Goal: Task Accomplishment & Management: Complete application form

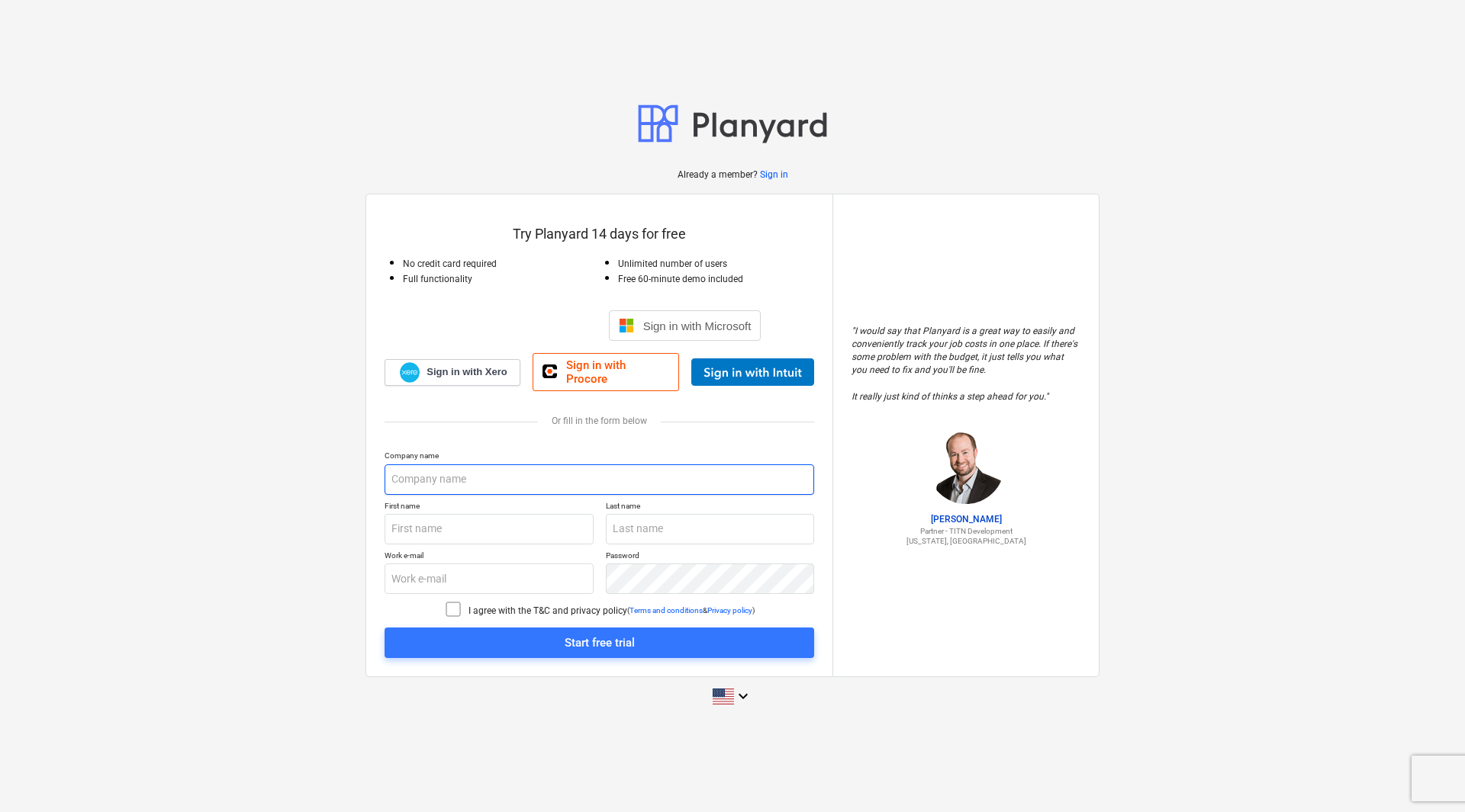
click at [549, 482] on input "text" at bounding box center [599, 479] width 429 height 31
click at [518, 467] on input "text" at bounding box center [599, 479] width 429 height 31
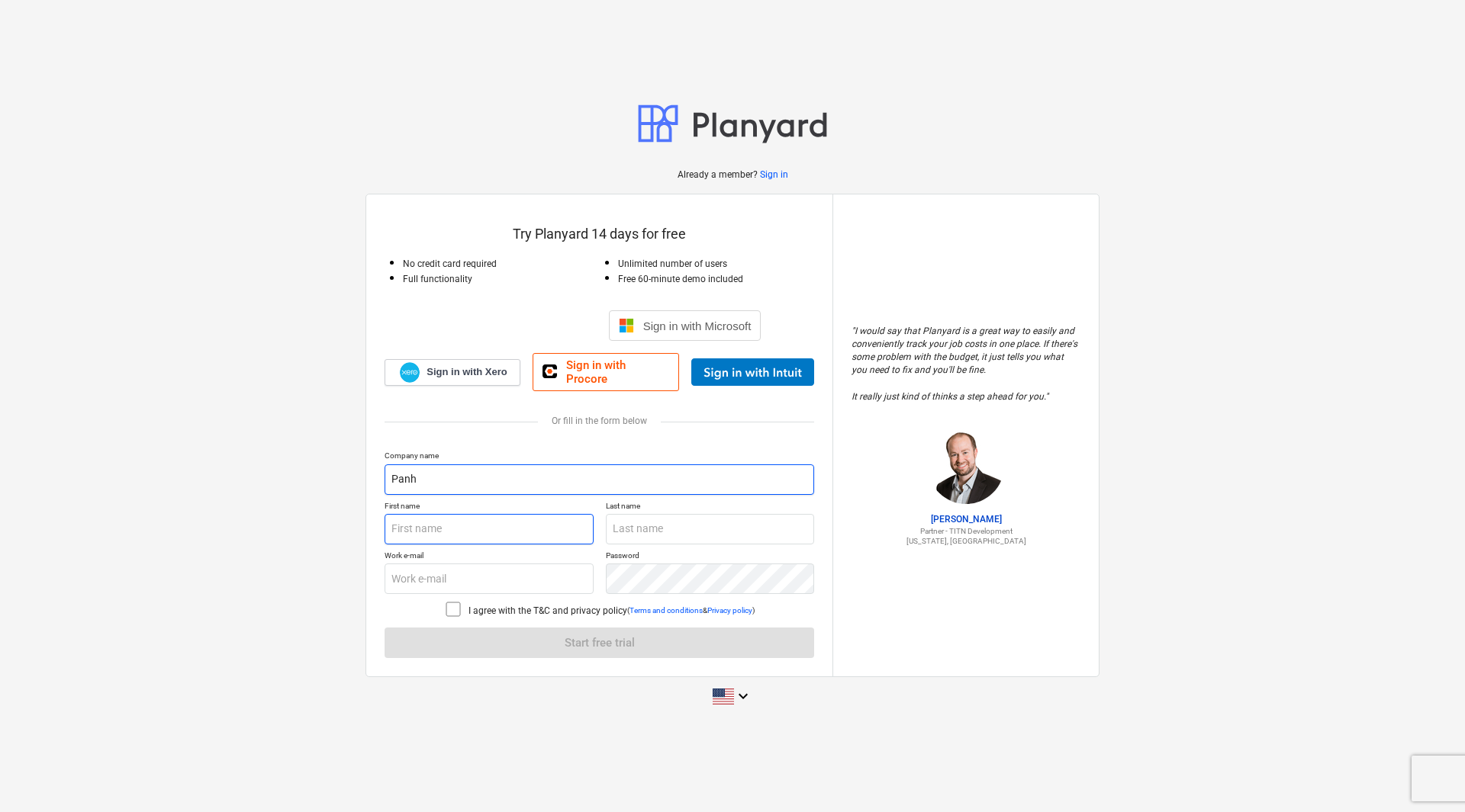
type input "Panh"
click at [527, 522] on input "text" at bounding box center [489, 528] width 209 height 31
type input "Luca"
click at [644, 531] on input "text" at bounding box center [710, 528] width 209 height 31
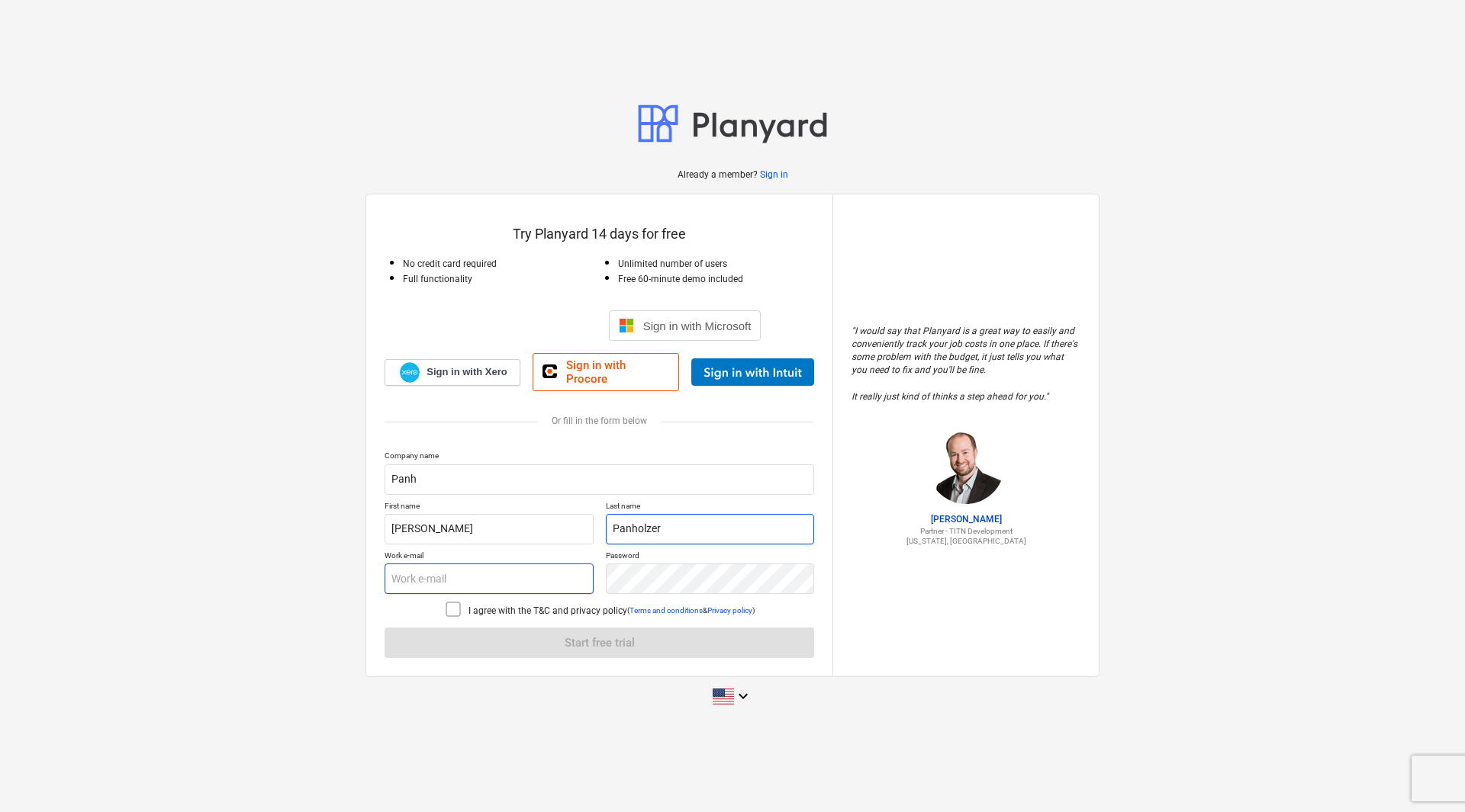
type input "Panholzer"
click at [541, 586] on input "text" at bounding box center [489, 578] width 209 height 31
type input "lucapanholzer026@gmail.com"
click at [449, 601] on icon at bounding box center [453, 609] width 18 height 18
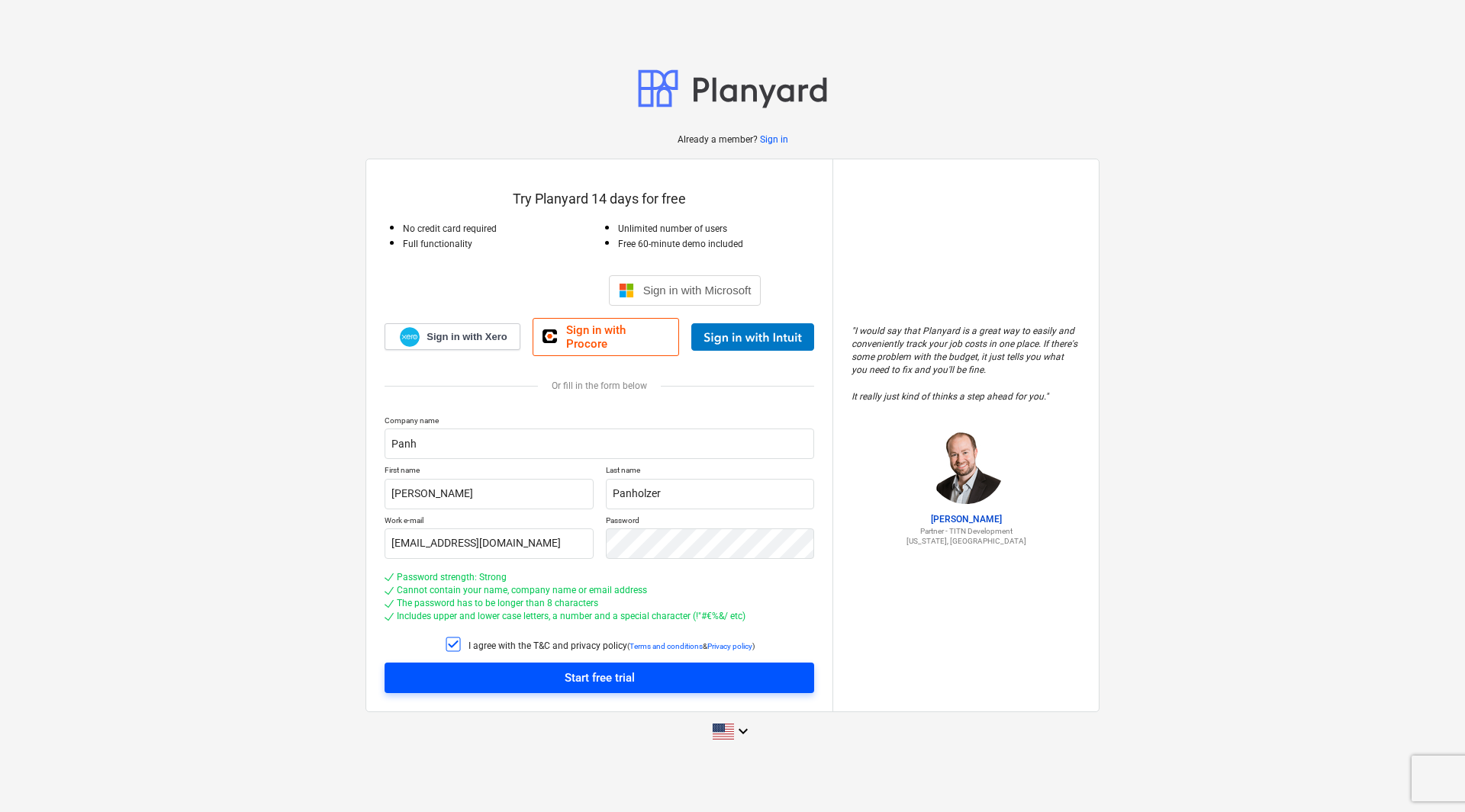
click at [640, 675] on span "Start free trial" at bounding box center [599, 678] width 393 height 20
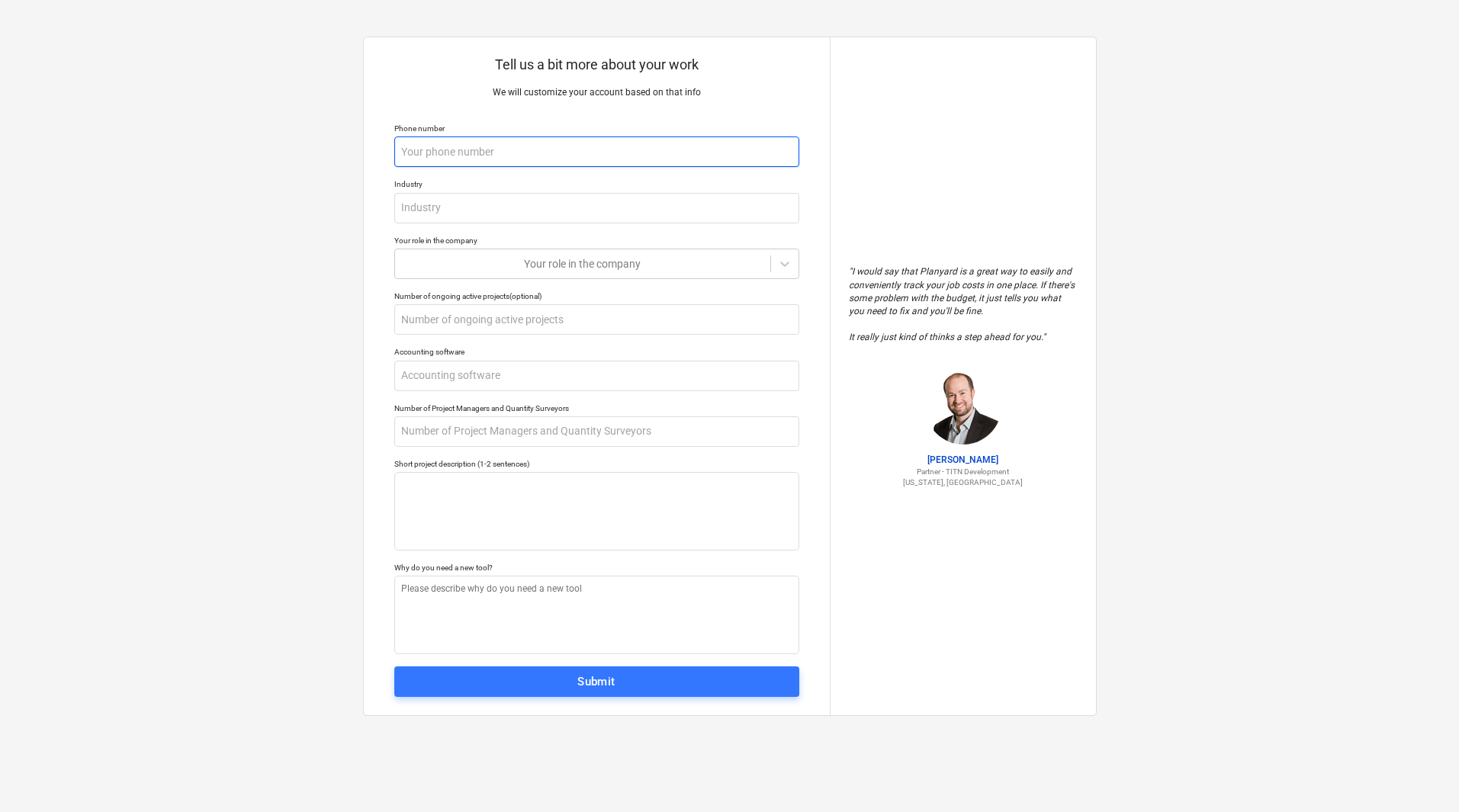
click at [490, 151] on input "text" at bounding box center [597, 152] width 405 height 31
